Goal: Information Seeking & Learning: Compare options

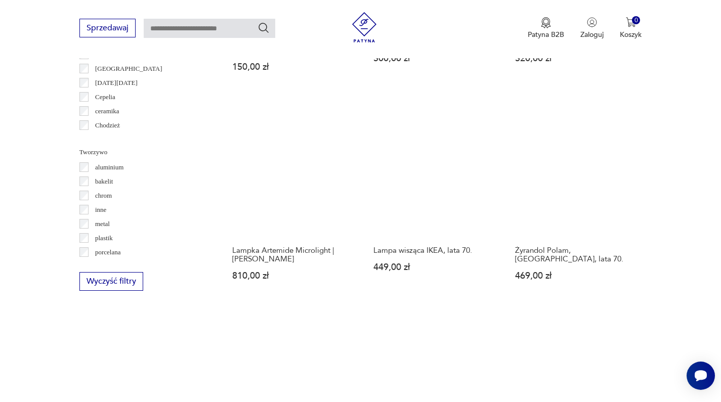
scroll to position [979, 0]
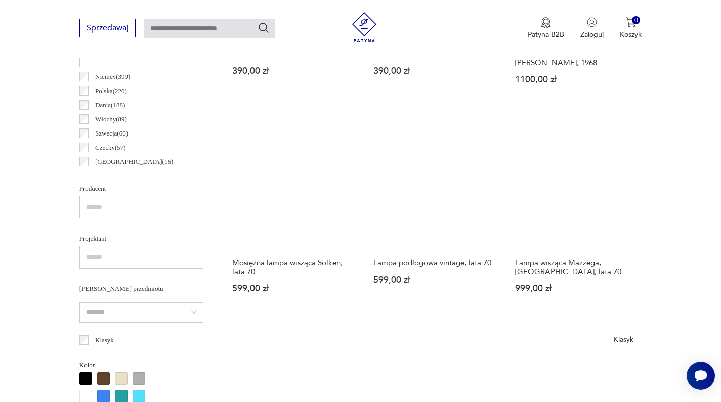
scroll to position [527, 0]
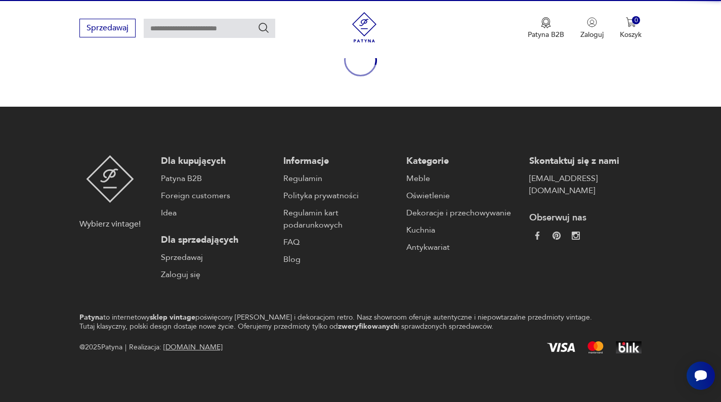
scroll to position [130, 0]
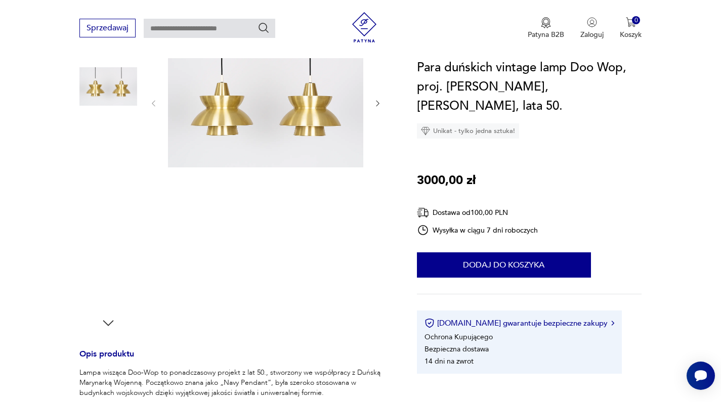
click at [118, 215] on img at bounding box center [108, 216] width 58 height 58
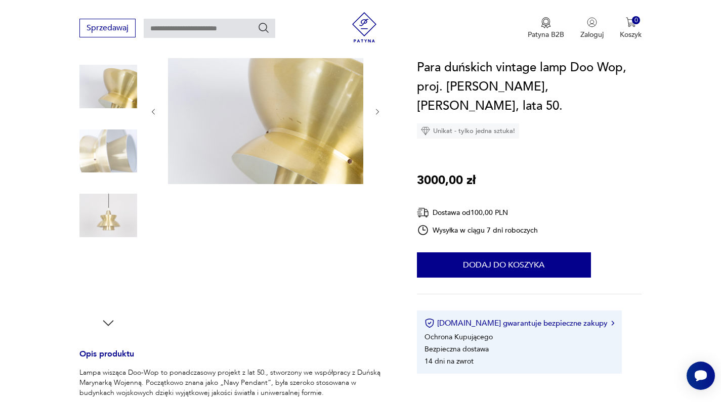
click at [105, 223] on img at bounding box center [108, 216] width 58 height 58
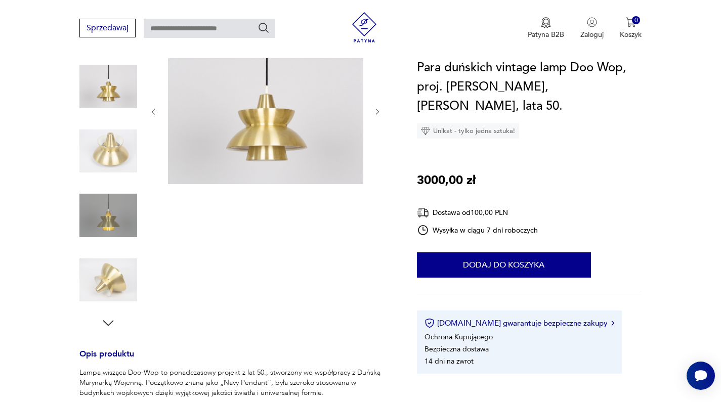
click at [245, 161] on img at bounding box center [265, 110] width 195 height 147
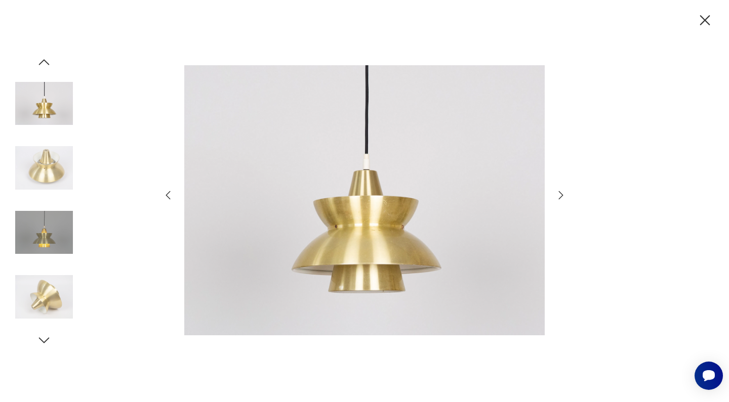
click at [558, 197] on icon "button" at bounding box center [561, 195] width 12 height 12
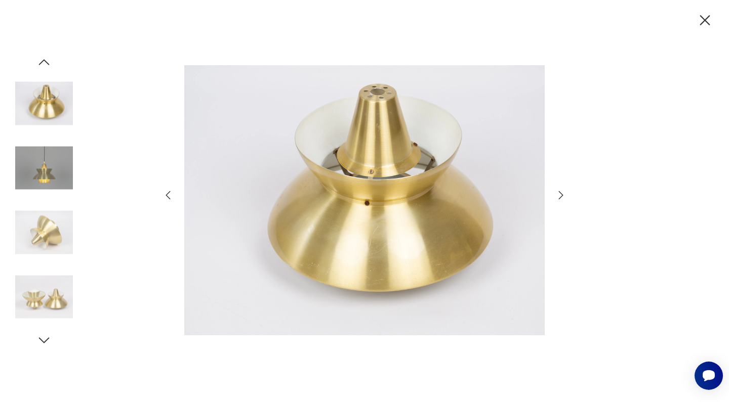
click at [558, 197] on icon "button" at bounding box center [561, 195] width 12 height 12
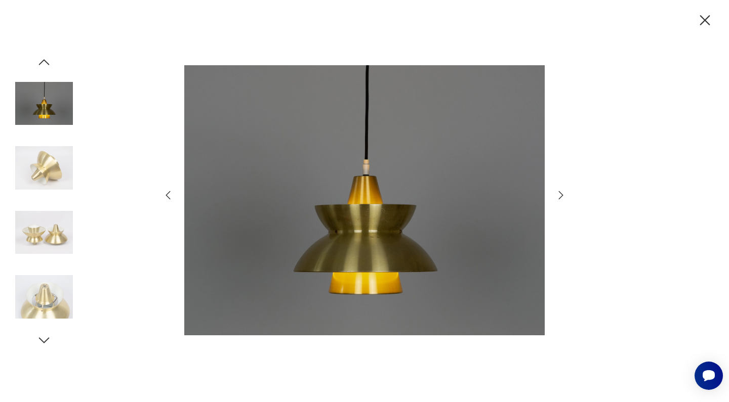
click at [558, 197] on icon "button" at bounding box center [561, 195] width 12 height 12
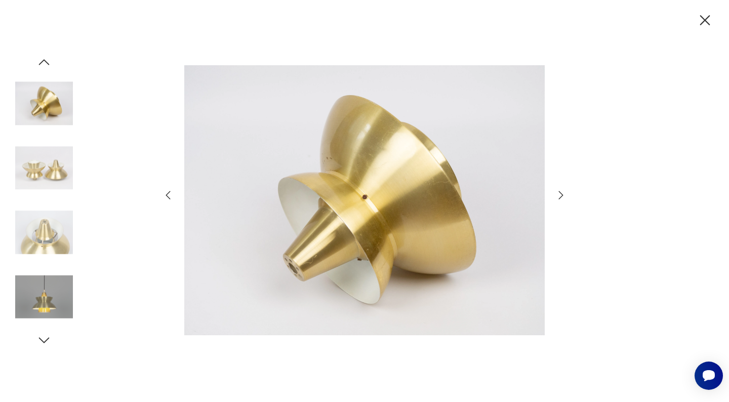
click at [558, 197] on icon "button" at bounding box center [561, 195] width 12 height 12
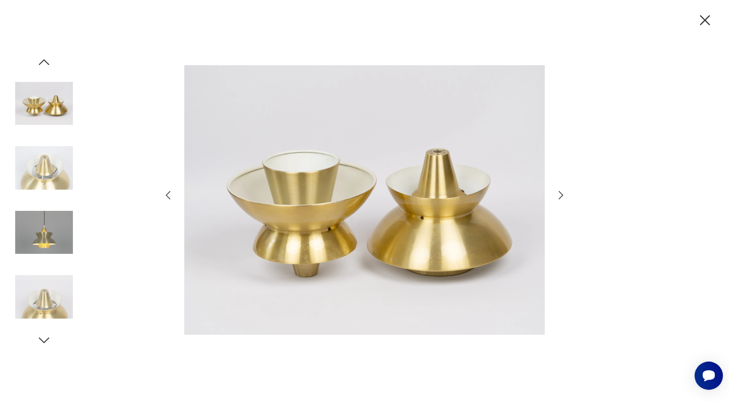
click at [558, 197] on icon "button" at bounding box center [561, 195] width 12 height 12
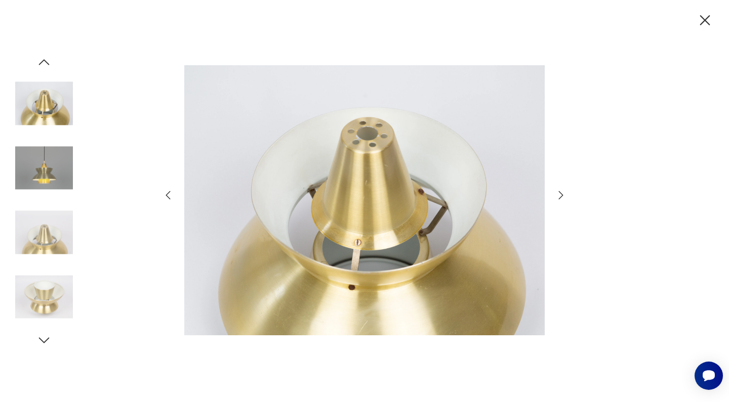
click at [558, 197] on icon "button" at bounding box center [561, 195] width 12 height 12
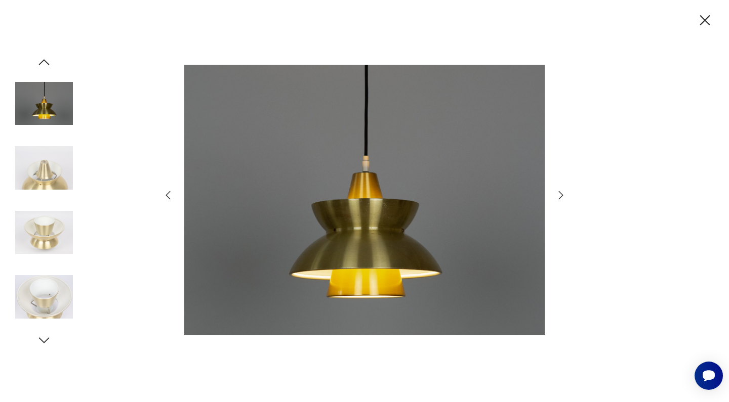
click at [558, 197] on icon "button" at bounding box center [561, 195] width 12 height 12
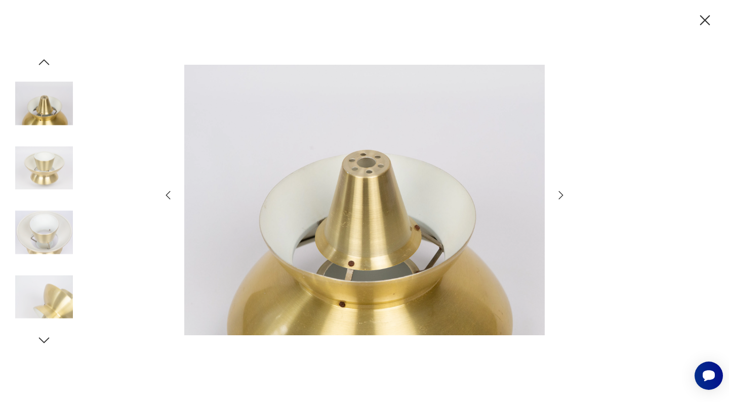
click at [558, 197] on icon "button" at bounding box center [561, 195] width 12 height 12
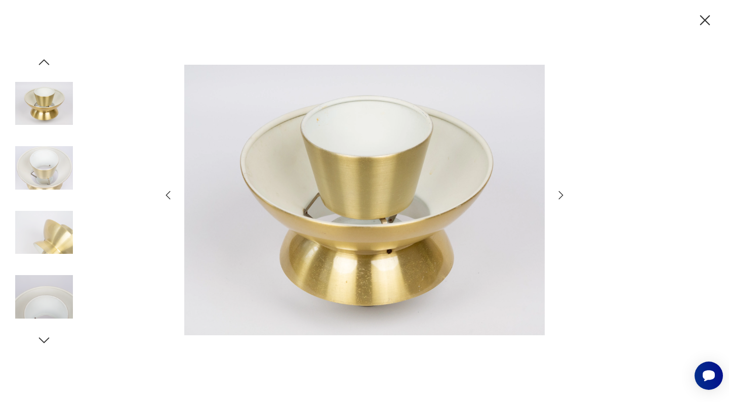
click at [558, 197] on icon "button" at bounding box center [561, 195] width 12 height 12
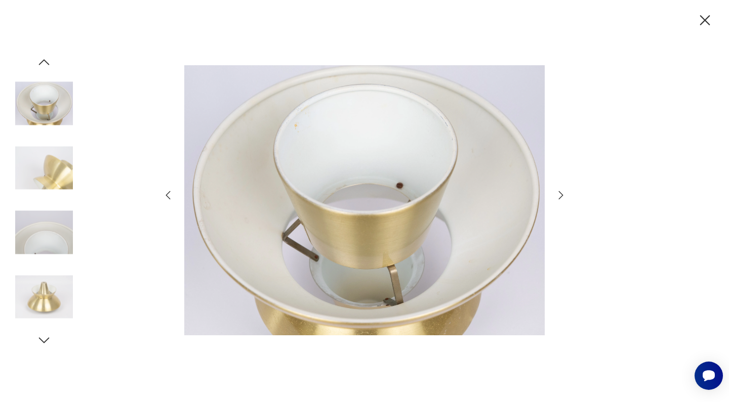
click at [558, 197] on icon "button" at bounding box center [561, 195] width 12 height 12
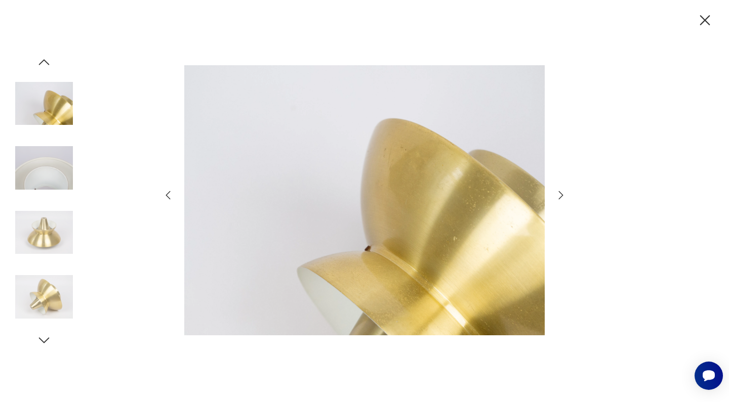
click at [558, 197] on icon "button" at bounding box center [561, 195] width 12 height 12
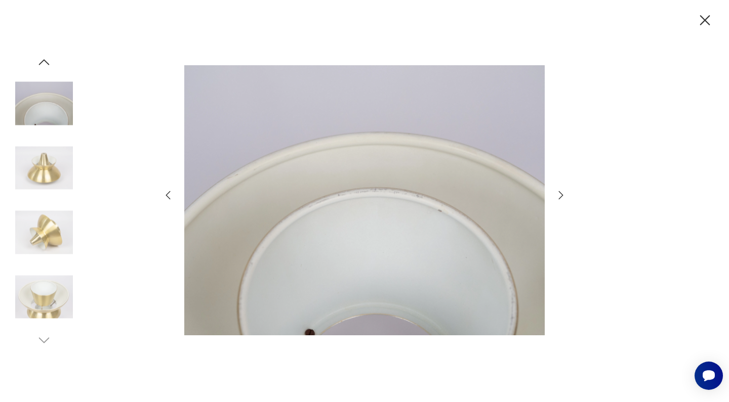
click at [558, 197] on icon "button" at bounding box center [561, 195] width 12 height 12
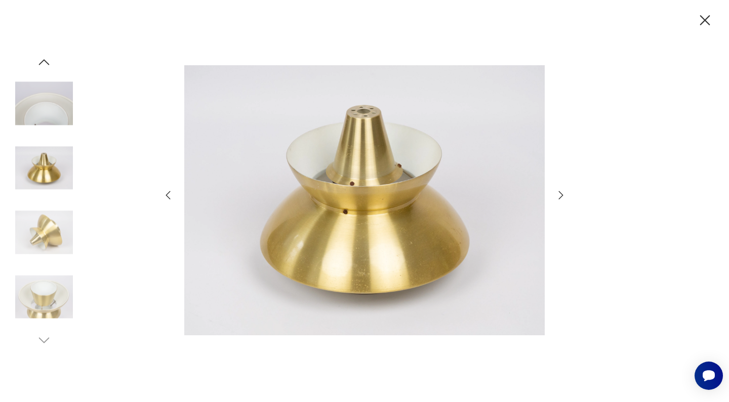
click at [558, 197] on icon "button" at bounding box center [561, 195] width 12 height 12
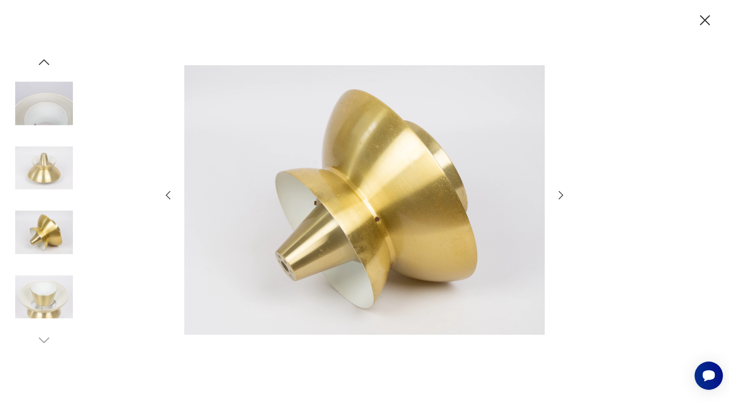
click at [704, 19] on icon "button" at bounding box center [705, 20] width 10 height 10
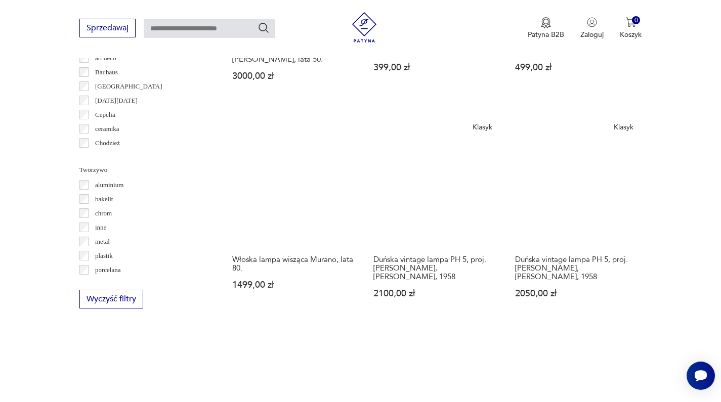
scroll to position [913, 0]
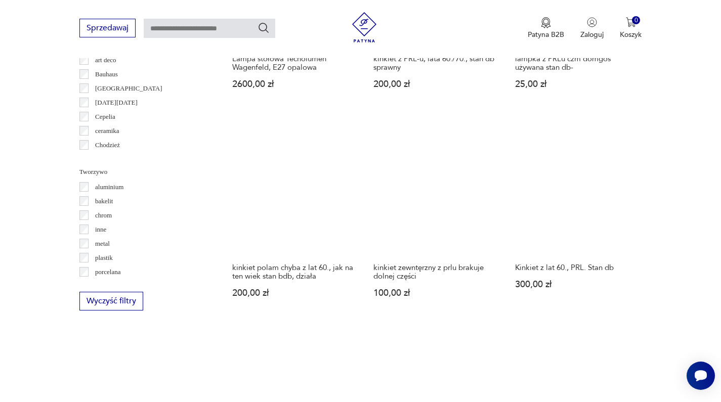
scroll to position [956, 0]
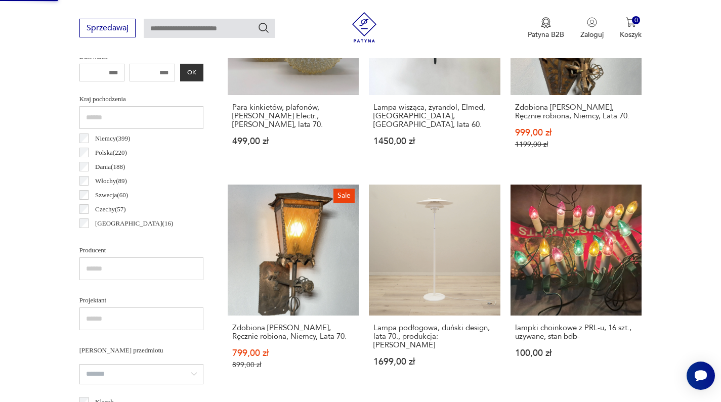
scroll to position [130, 0]
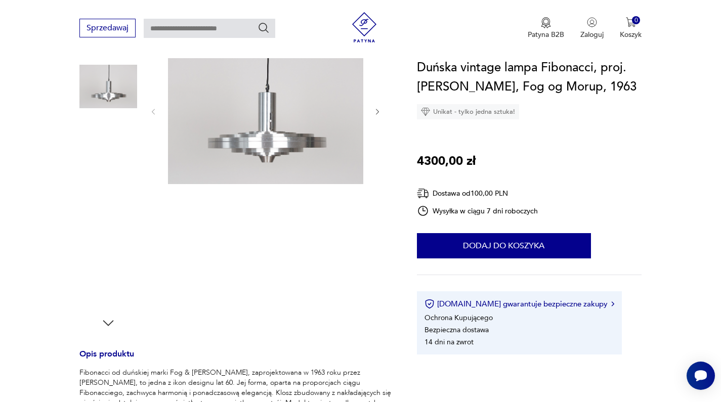
click at [118, 151] on img at bounding box center [108, 151] width 58 height 58
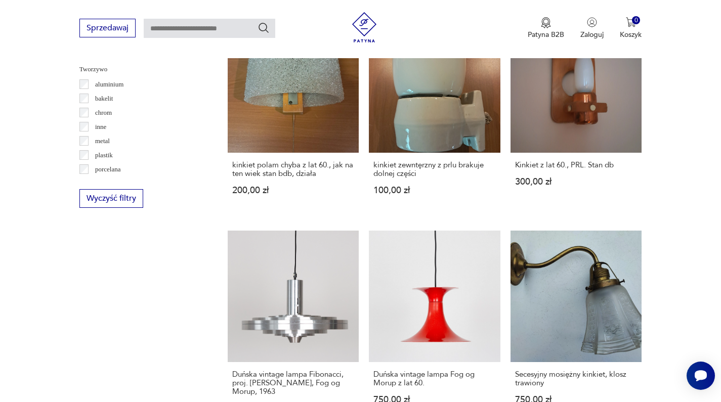
scroll to position [1091, 0]
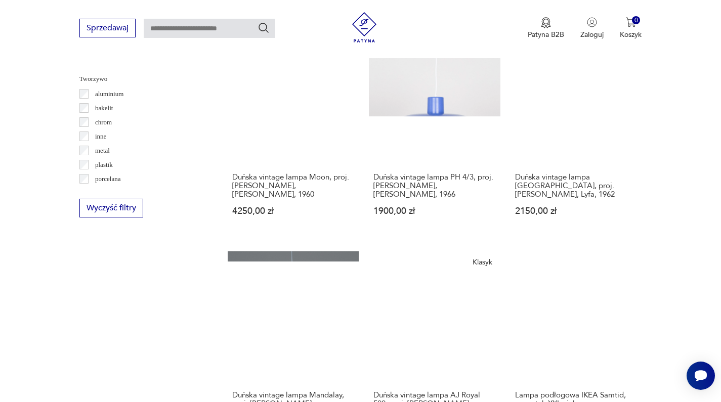
scroll to position [1035, 0]
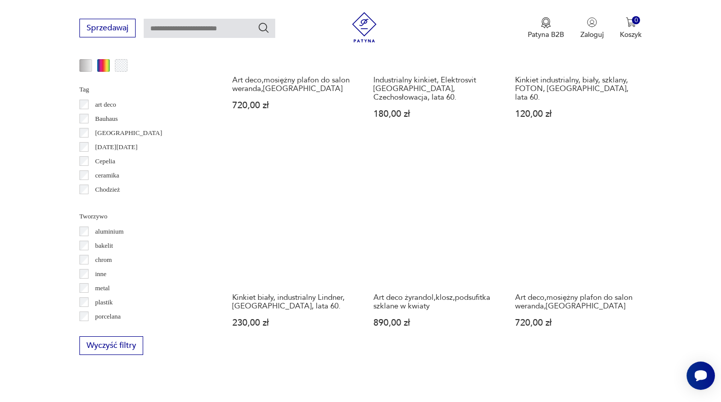
scroll to position [909, 0]
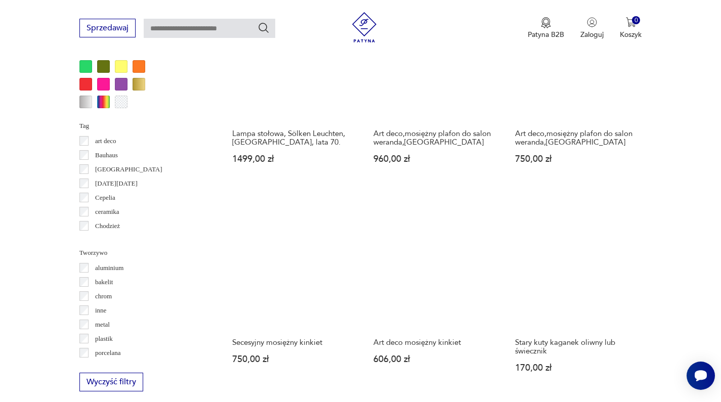
scroll to position [913, 0]
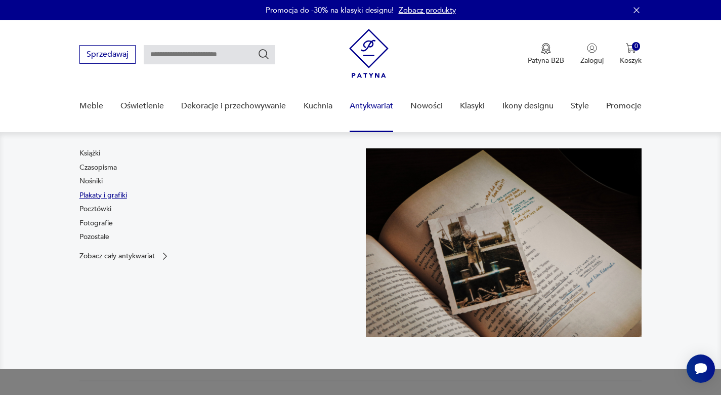
click at [124, 193] on link "Plakaty i grafiki" at bounding box center [103, 195] width 48 height 10
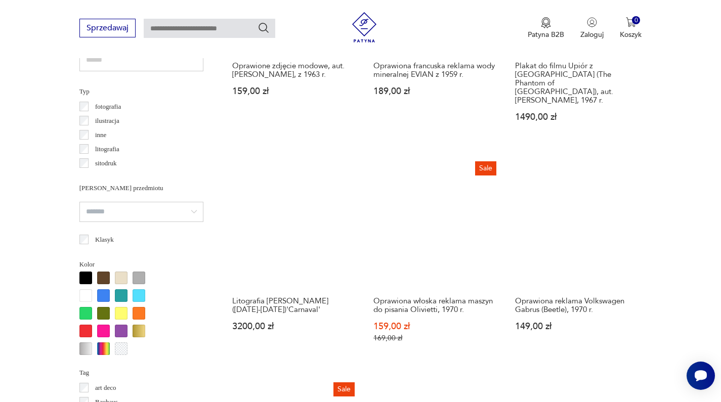
scroll to position [934, 0]
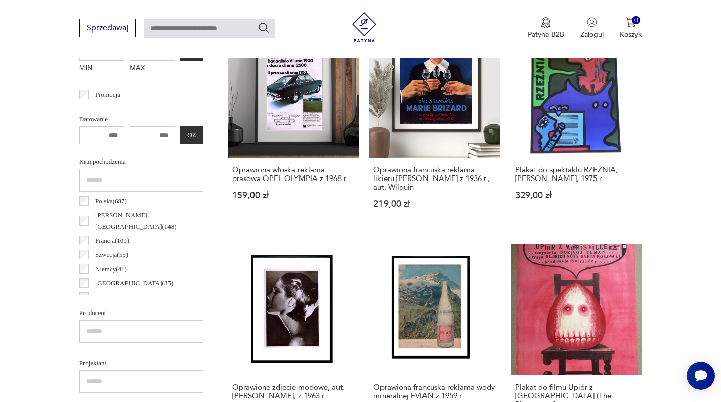
scroll to position [239, 0]
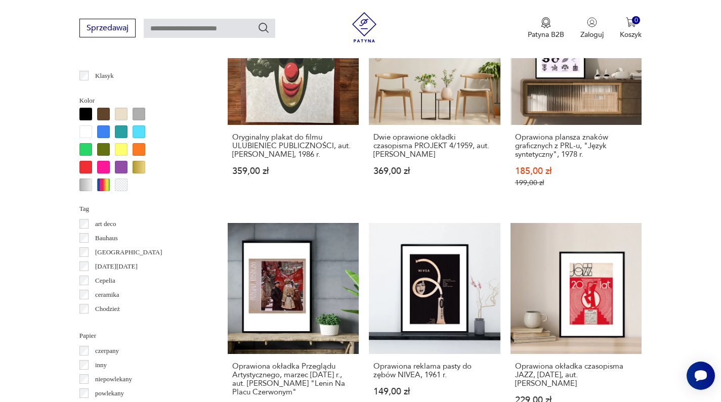
scroll to position [982, 0]
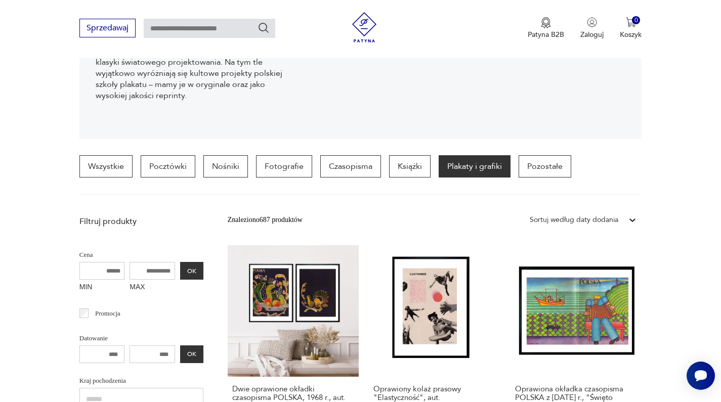
scroll to position [177, 0]
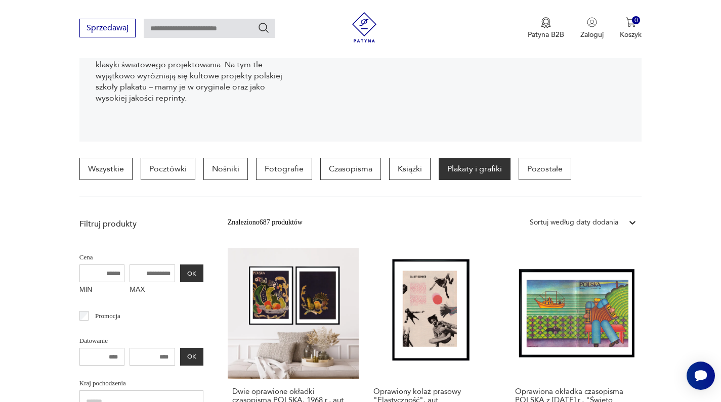
click at [605, 224] on div "Sortuj według daty dodania" at bounding box center [574, 222] width 89 height 11
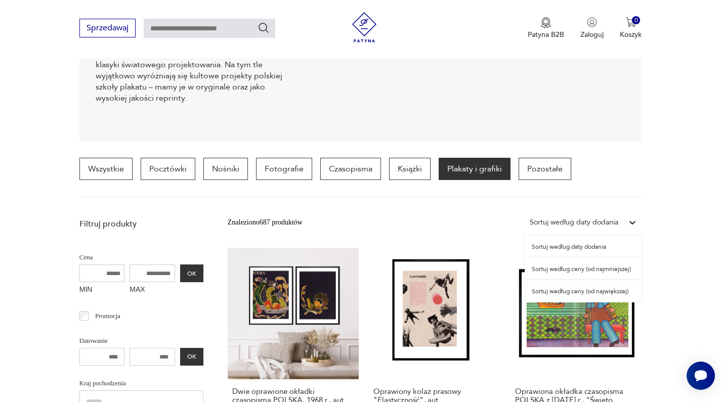
click at [597, 271] on div "Sortuj według ceny (od najmniejszej)" at bounding box center [583, 269] width 117 height 22
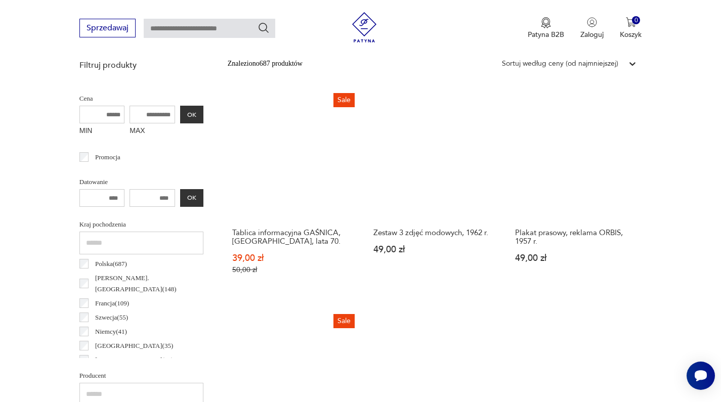
scroll to position [323, 0]
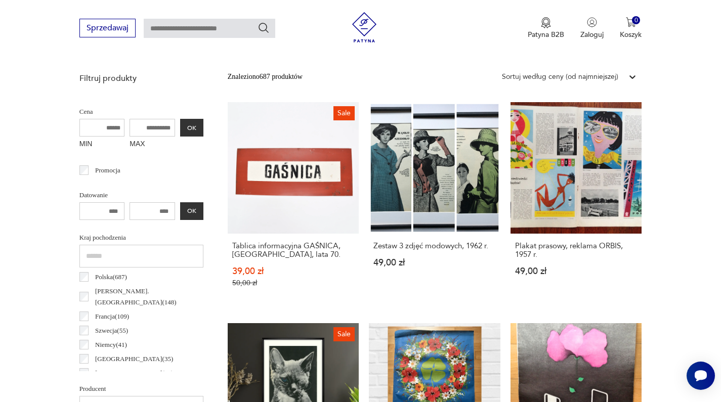
click at [595, 76] on div "Sortuj według ceny (od najmniejszej)" at bounding box center [560, 76] width 116 height 11
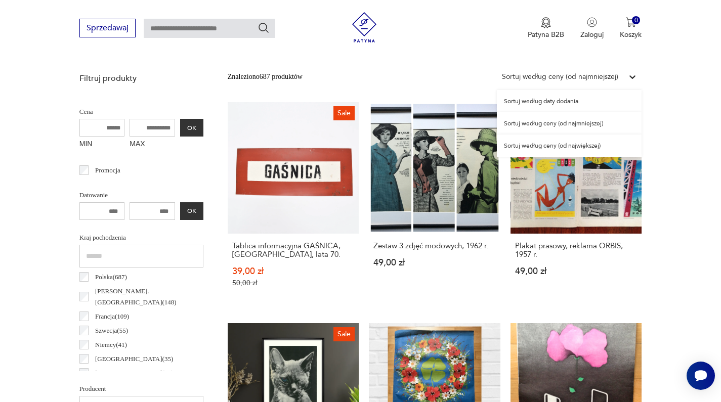
click at [577, 143] on div "Sortuj według ceny (od największej)" at bounding box center [569, 146] width 145 height 22
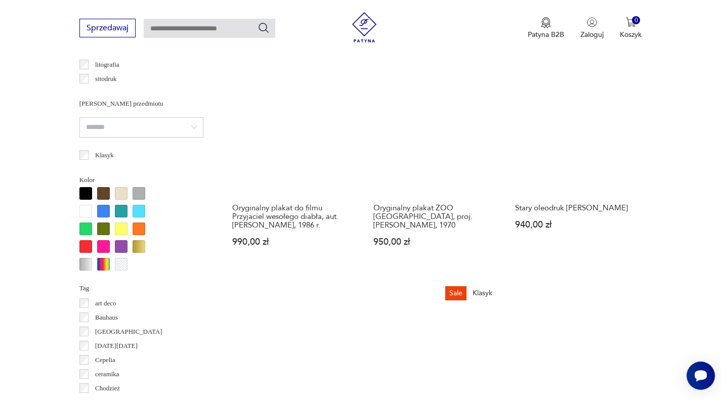
scroll to position [951, 0]
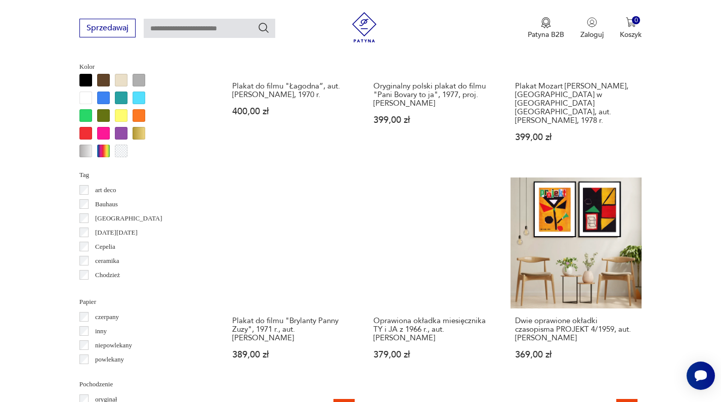
scroll to position [921, 0]
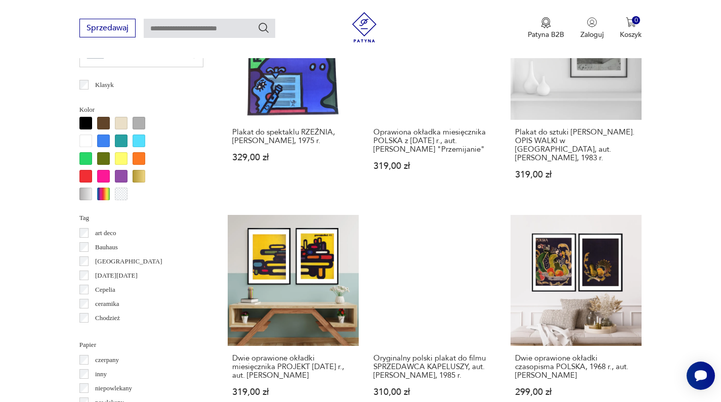
scroll to position [934, 0]
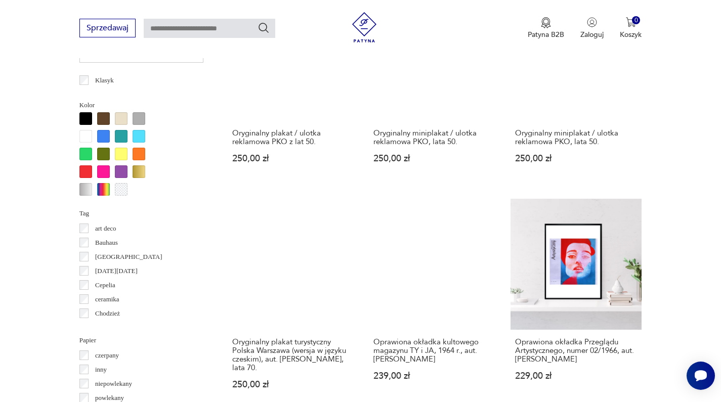
scroll to position [925, 0]
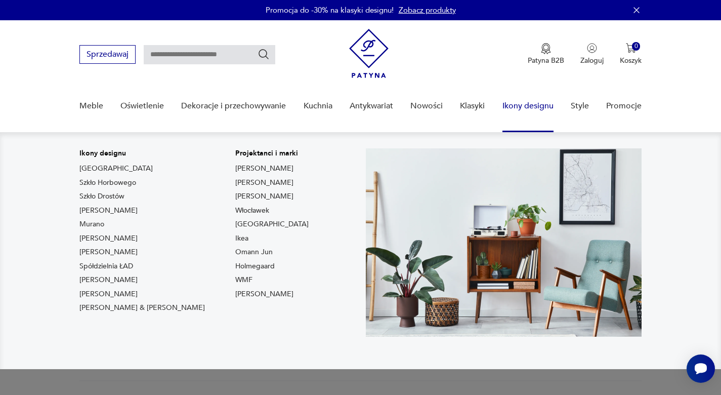
click at [536, 108] on link "Ikony designu" at bounding box center [528, 106] width 51 height 39
click at [536, 105] on link "Ikony designu" at bounding box center [528, 106] width 51 height 39
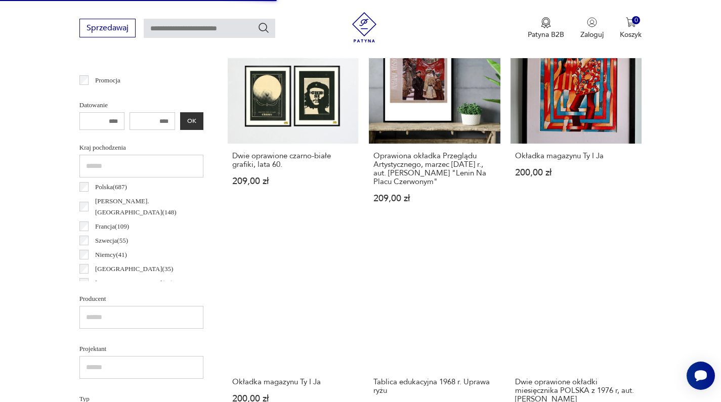
scroll to position [406, 0]
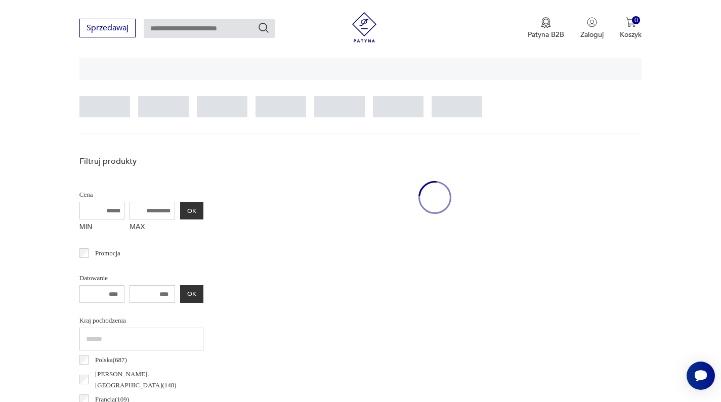
scroll to position [238, 0]
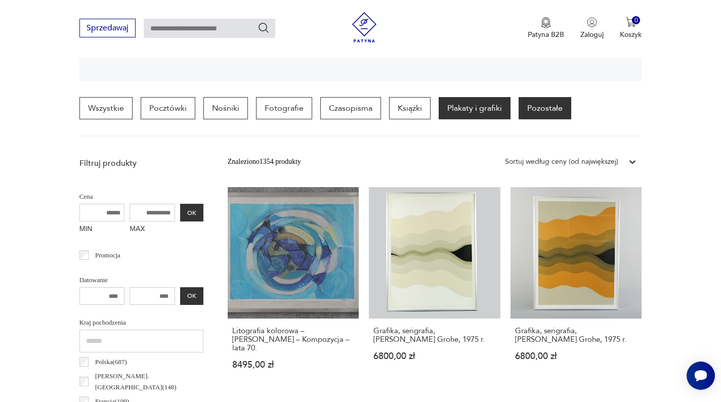
click at [547, 111] on p "Pozostałe" at bounding box center [545, 108] width 53 height 22
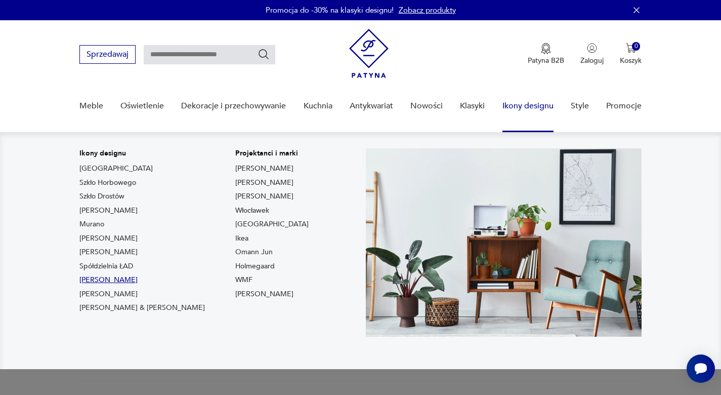
click at [117, 281] on link "[PERSON_NAME]" at bounding box center [108, 280] width 58 height 10
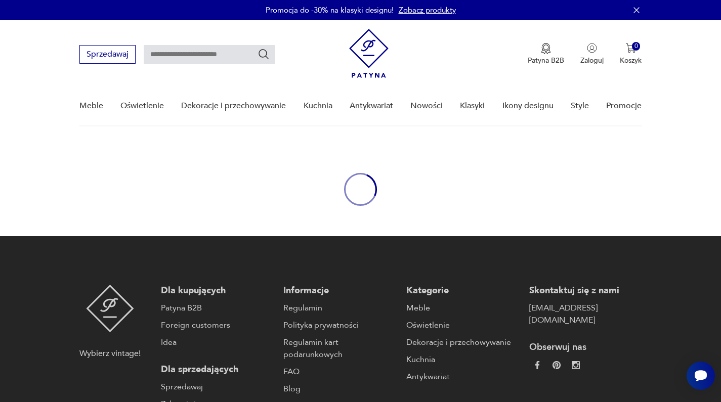
type input "******"
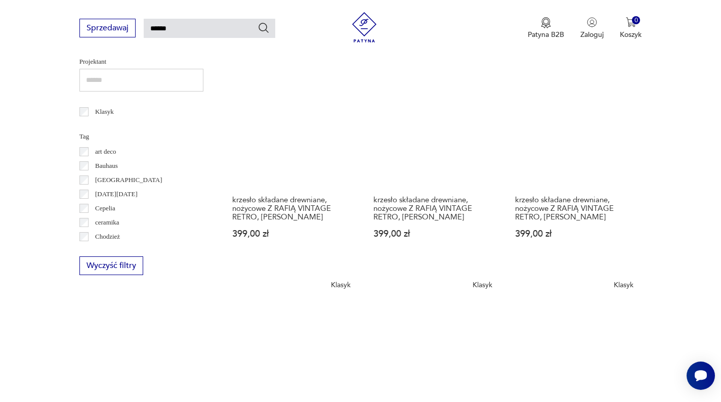
scroll to position [806, 0]
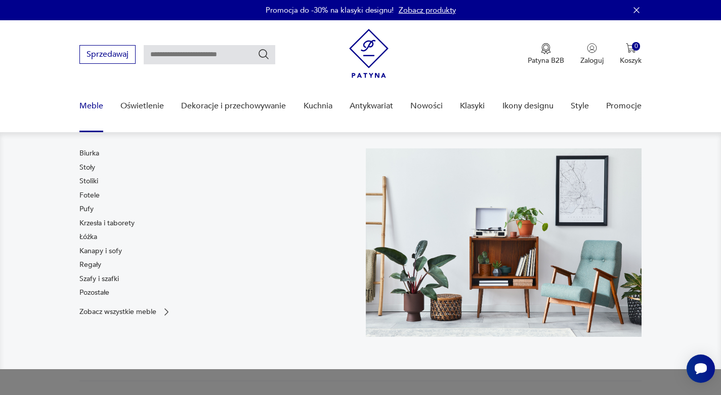
click at [96, 104] on link "Meble" at bounding box center [91, 106] width 24 height 39
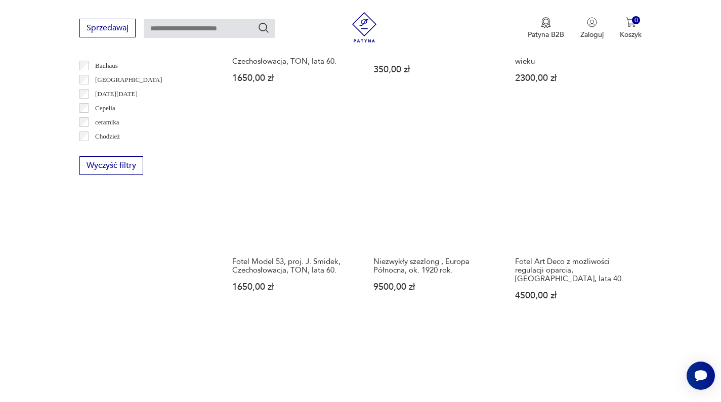
scroll to position [999, 0]
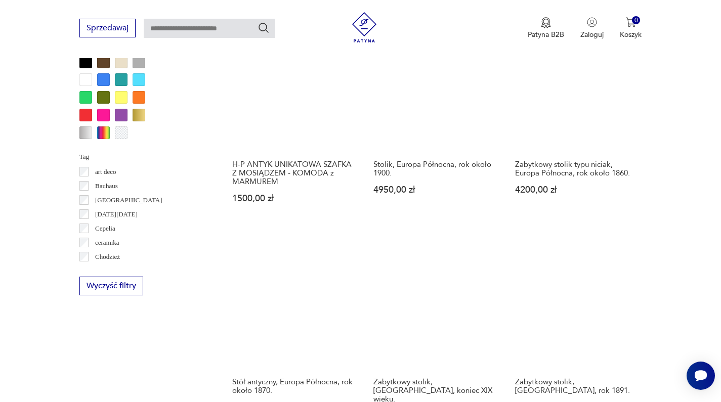
scroll to position [952, 0]
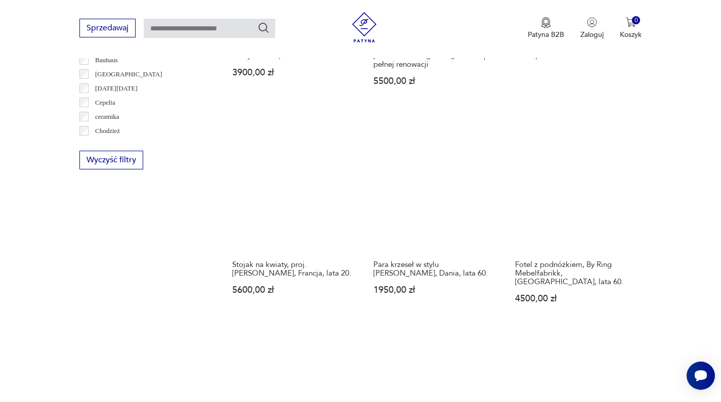
scroll to position [1003, 0]
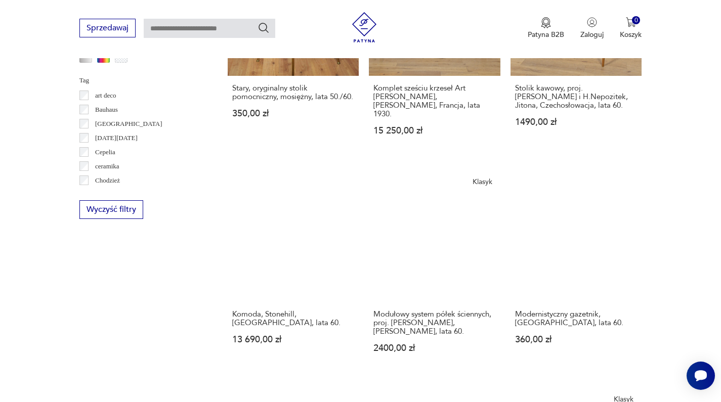
scroll to position [955, 0]
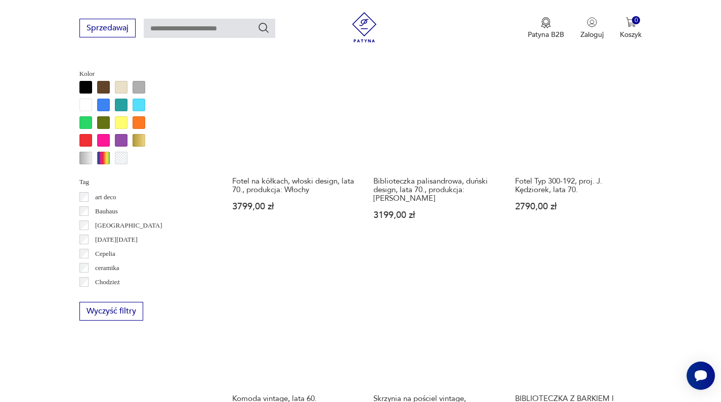
scroll to position [978, 0]
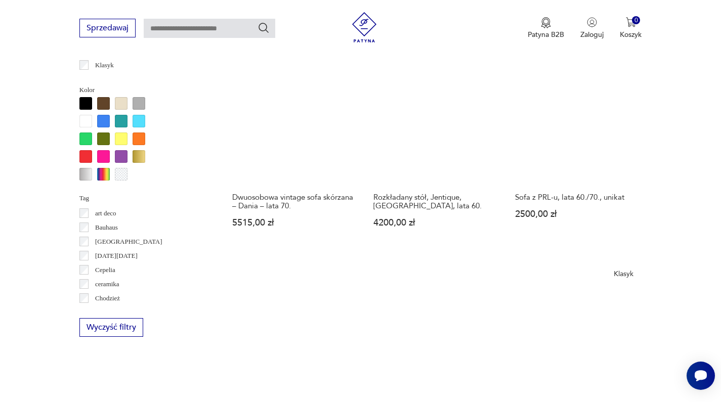
scroll to position [990, 0]
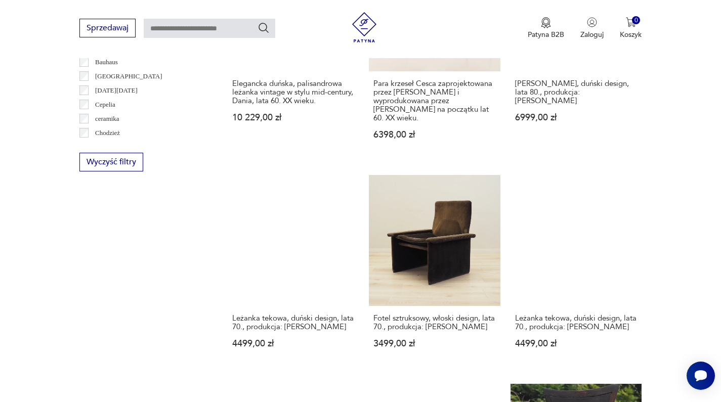
scroll to position [1024, 0]
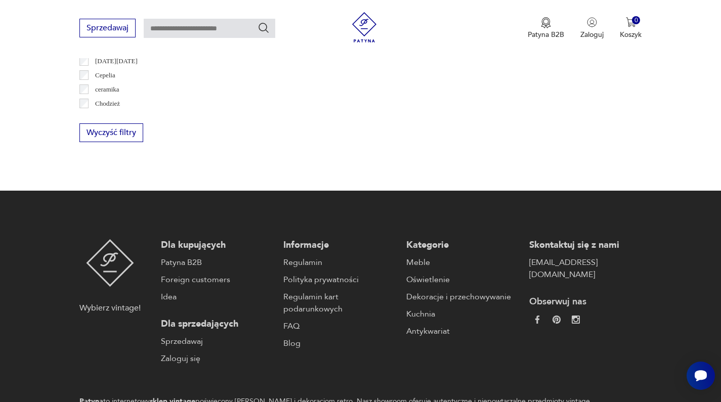
scroll to position [269, 0]
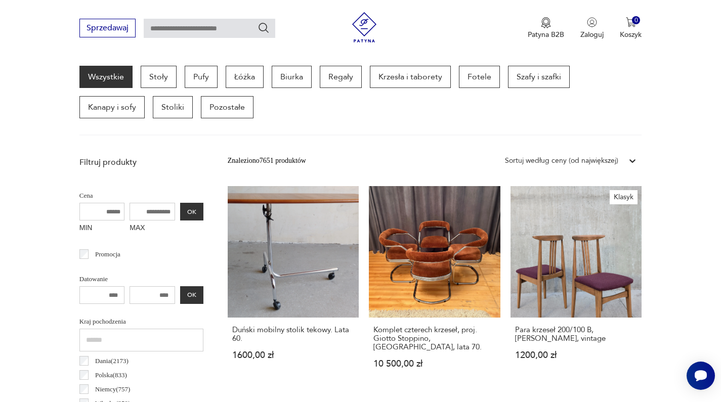
click at [611, 162] on div "Sortuj według ceny (od największej)" at bounding box center [561, 160] width 113 height 11
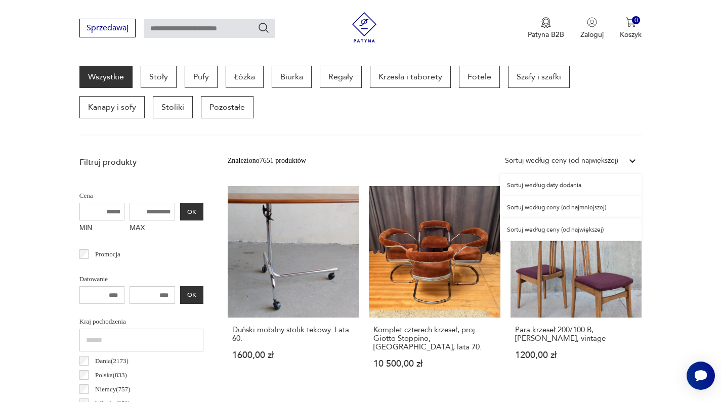
click at [586, 228] on div "Sortuj według ceny (od największej)" at bounding box center [571, 230] width 142 height 22
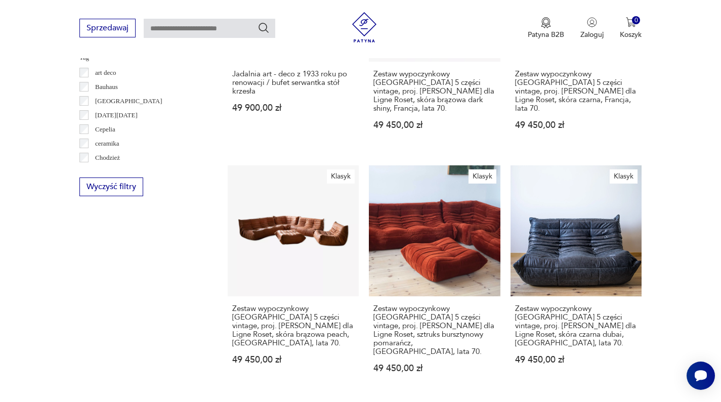
scroll to position [1074, 0]
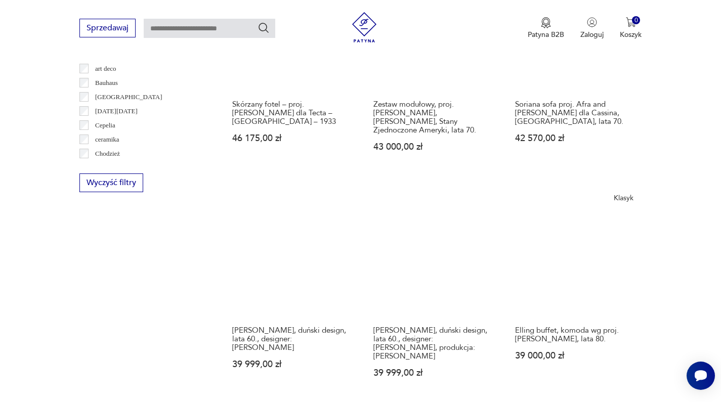
scroll to position [990, 0]
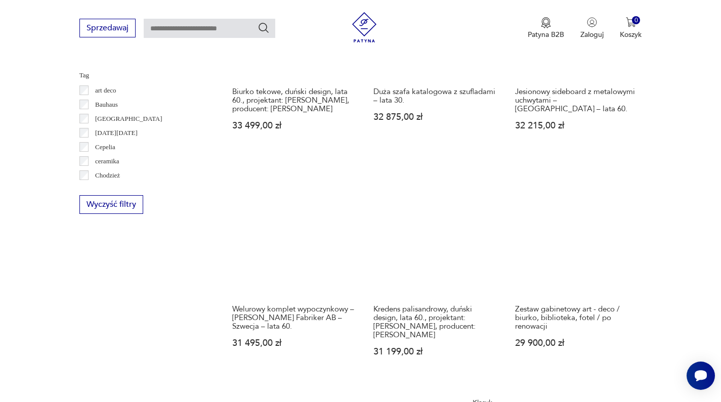
scroll to position [975, 0]
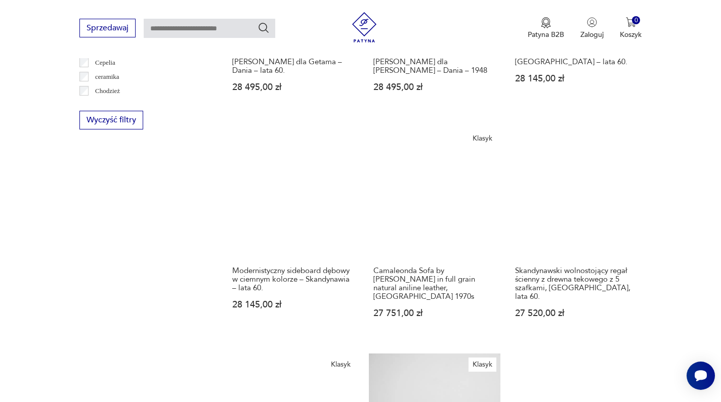
scroll to position [1045, 0]
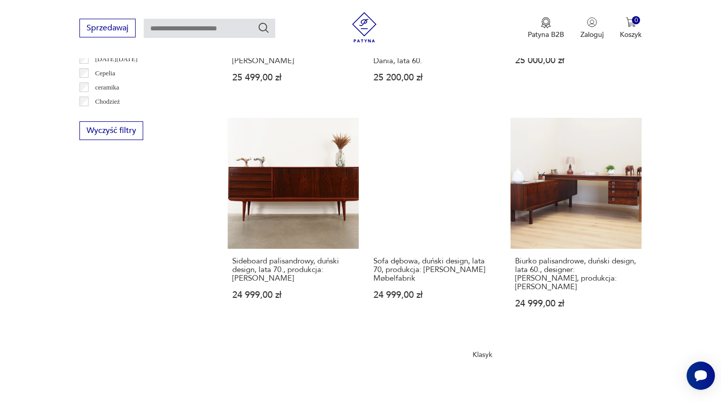
scroll to position [1032, 0]
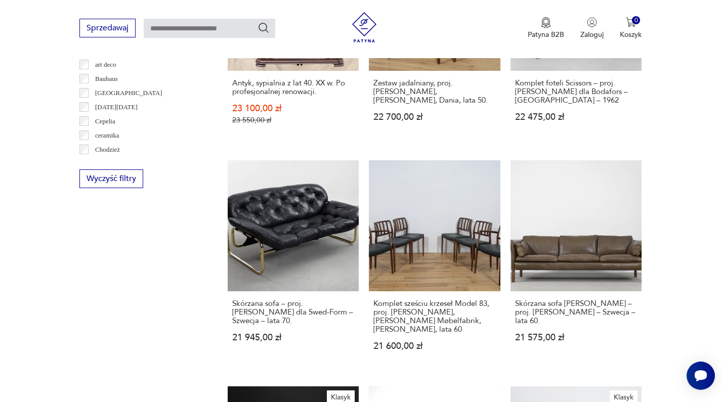
scroll to position [1033, 0]
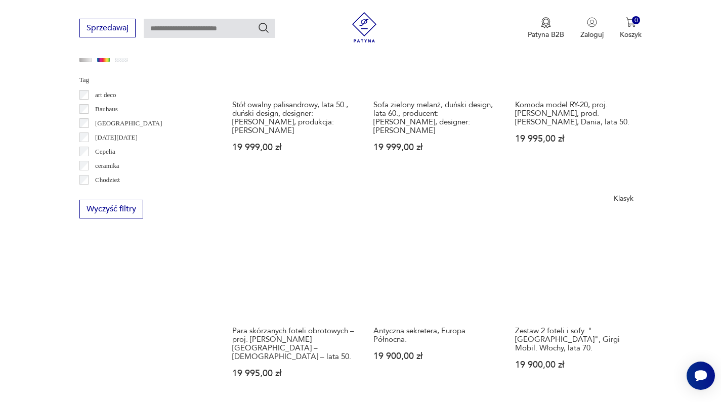
scroll to position [982, 0]
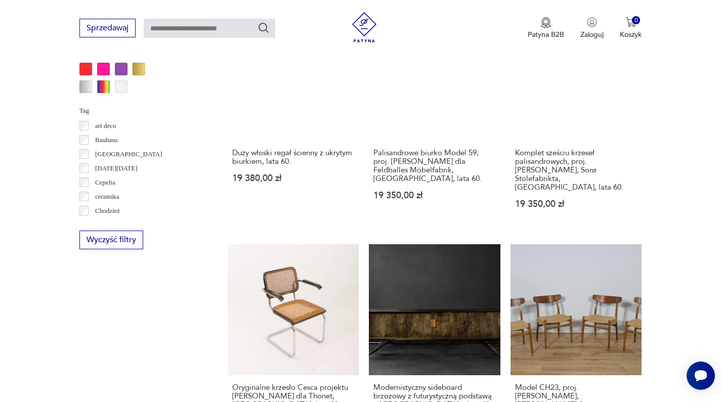
scroll to position [1026, 0]
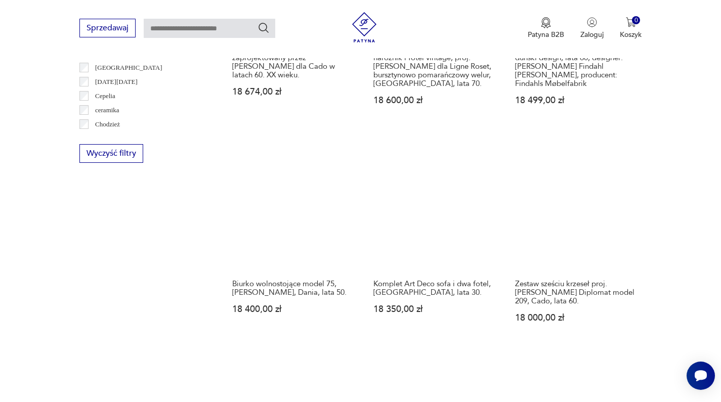
scroll to position [1009, 0]
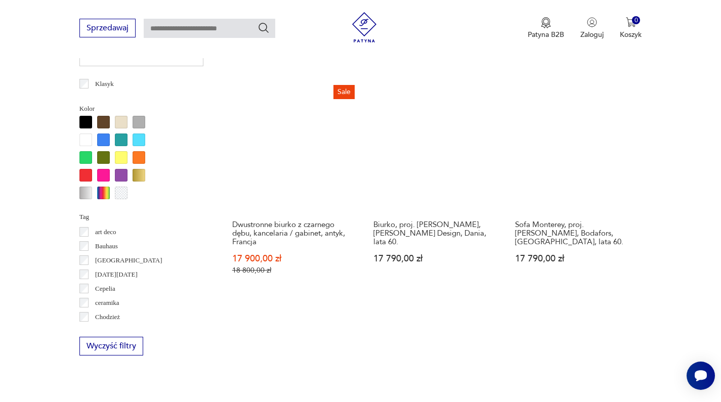
scroll to position [1007, 0]
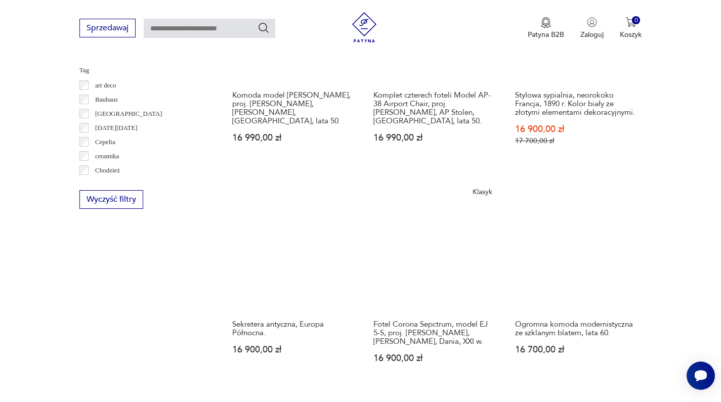
scroll to position [965, 0]
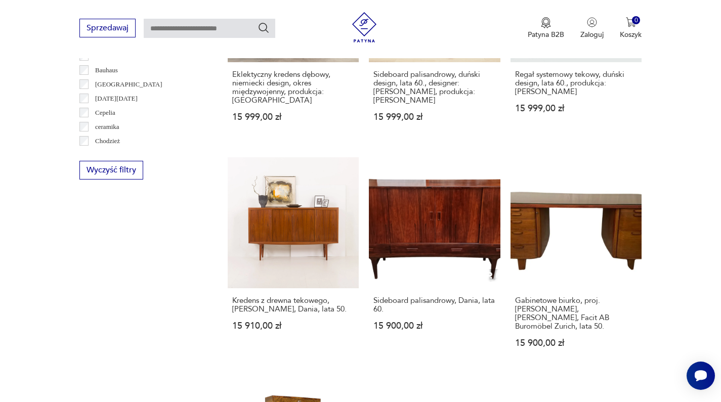
scroll to position [988, 0]
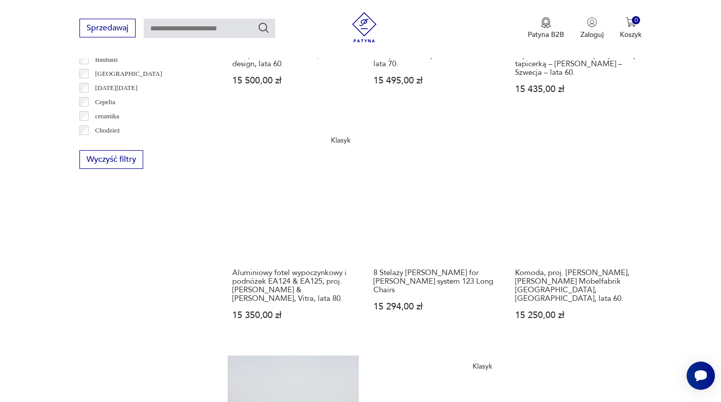
scroll to position [1034, 0]
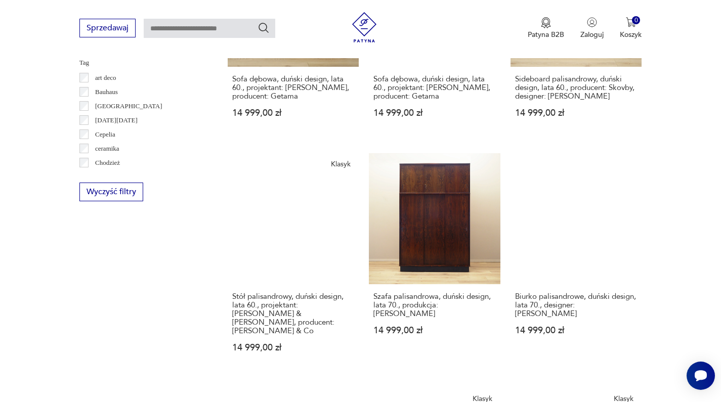
scroll to position [973, 0]
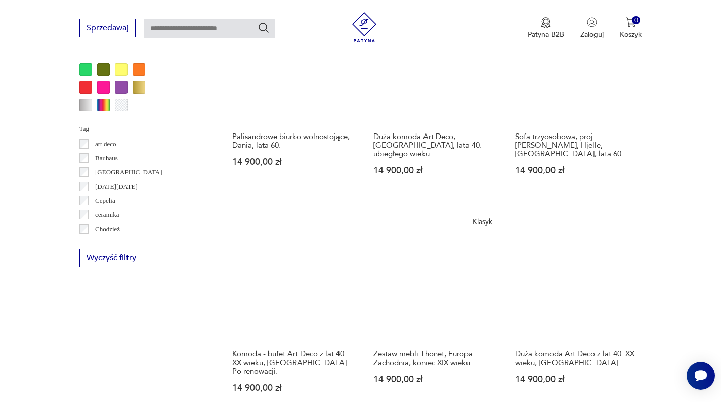
scroll to position [902, 0]
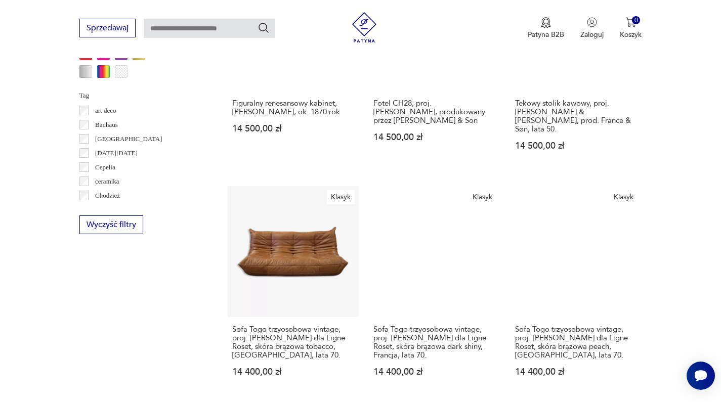
scroll to position [998, 0]
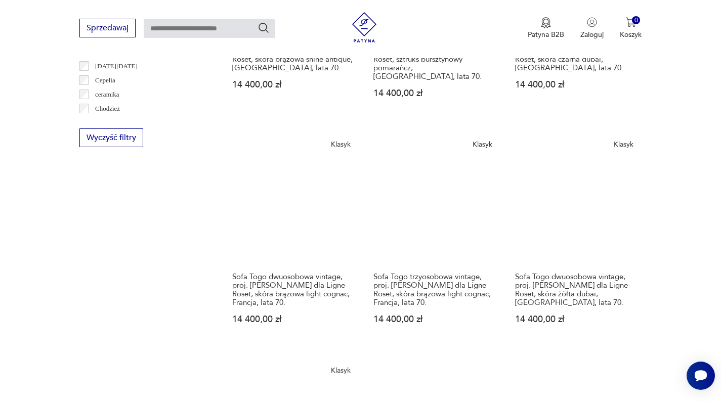
scroll to position [1102, 0]
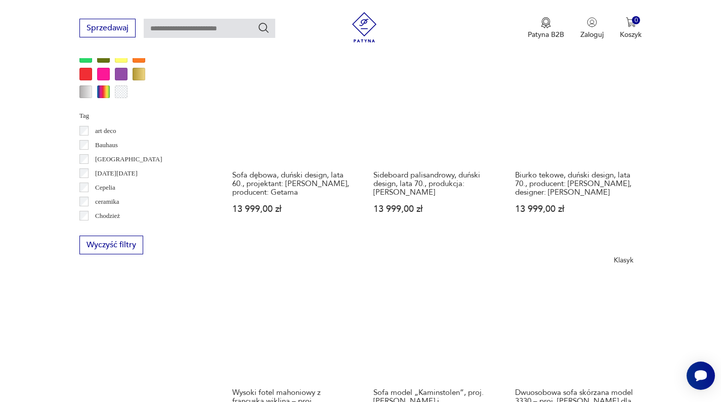
scroll to position [1128, 0]
